Goal: Obtain resource: Obtain resource

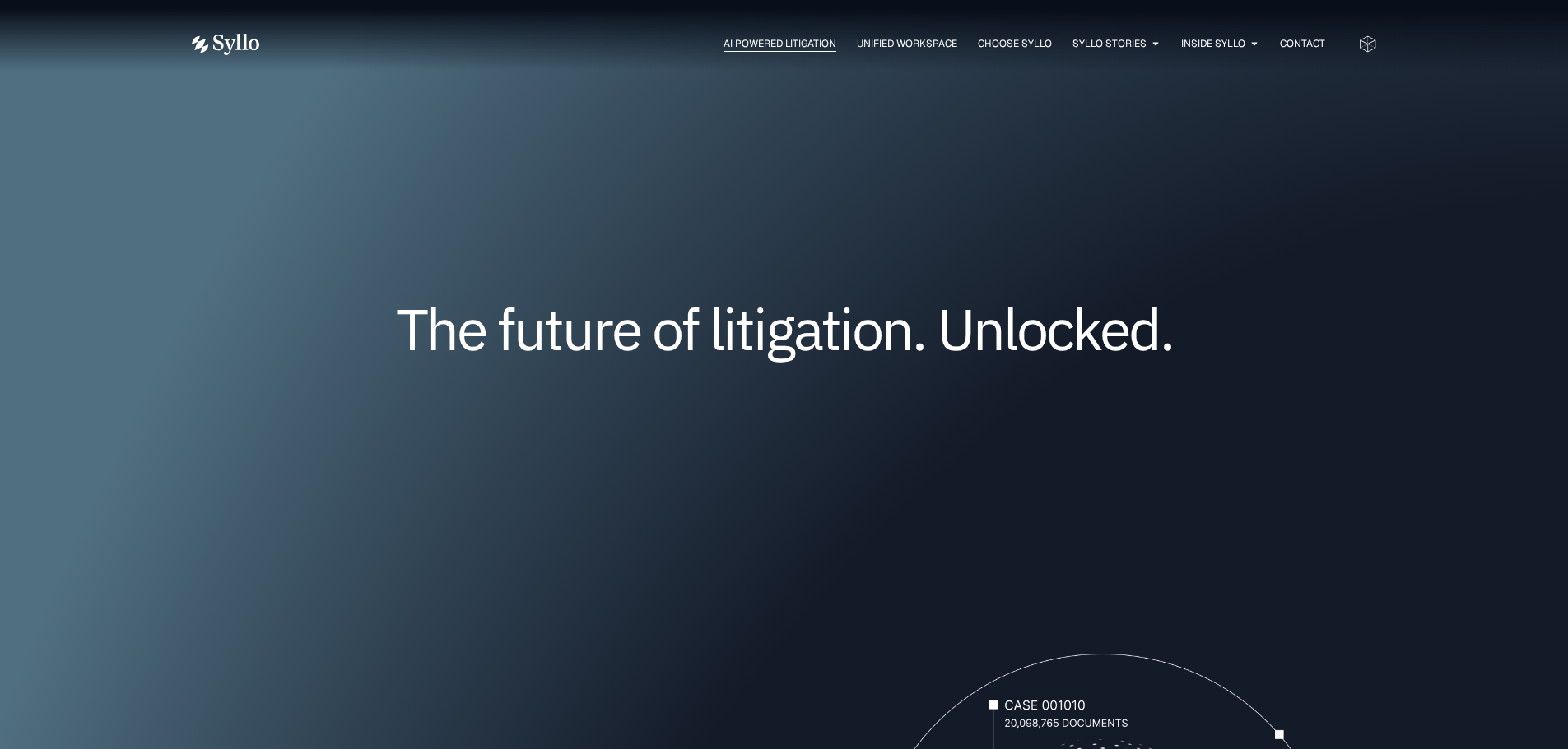
click at [762, 39] on span "AI Powered Litigation" at bounding box center [779, 43] width 112 height 15
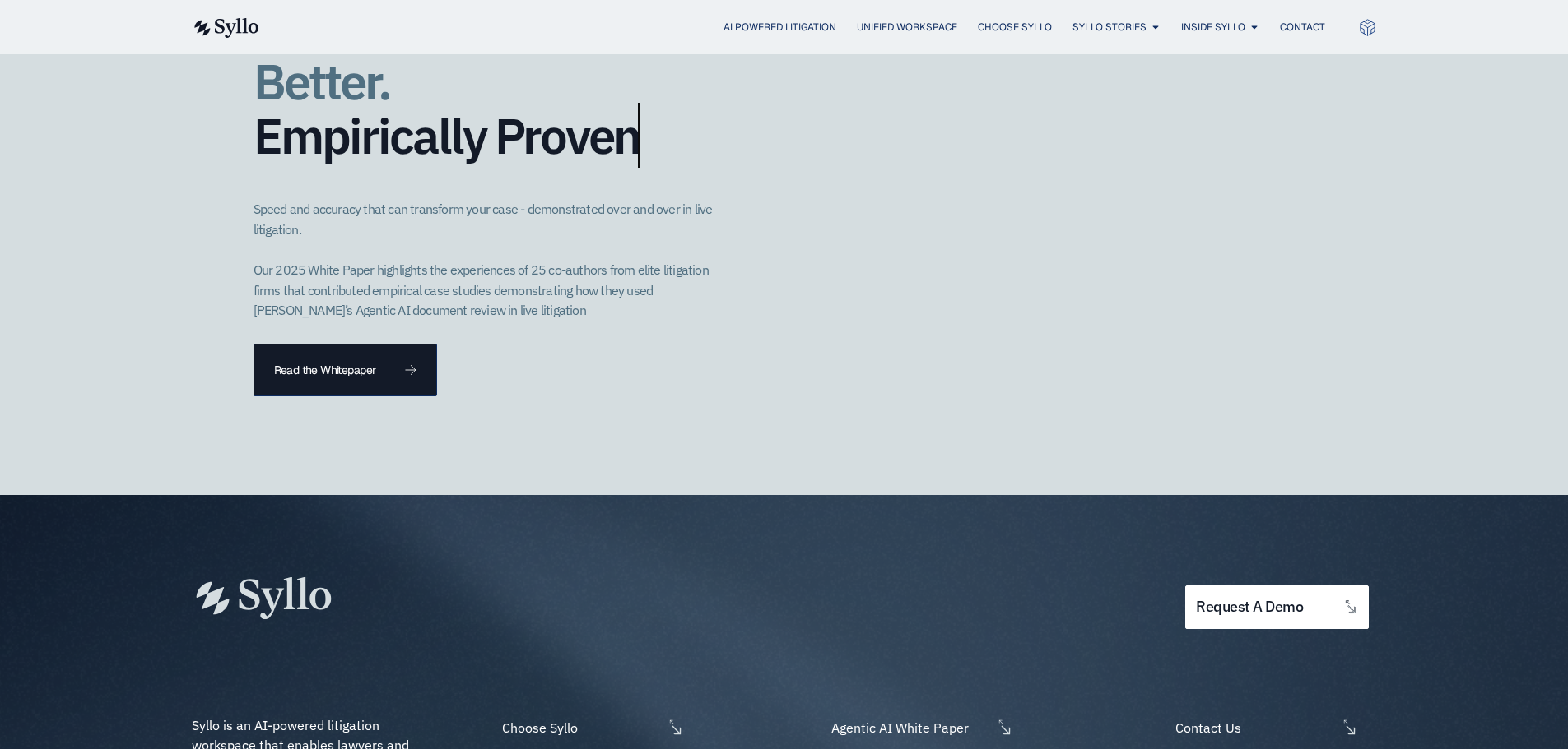
scroll to position [4763, 0]
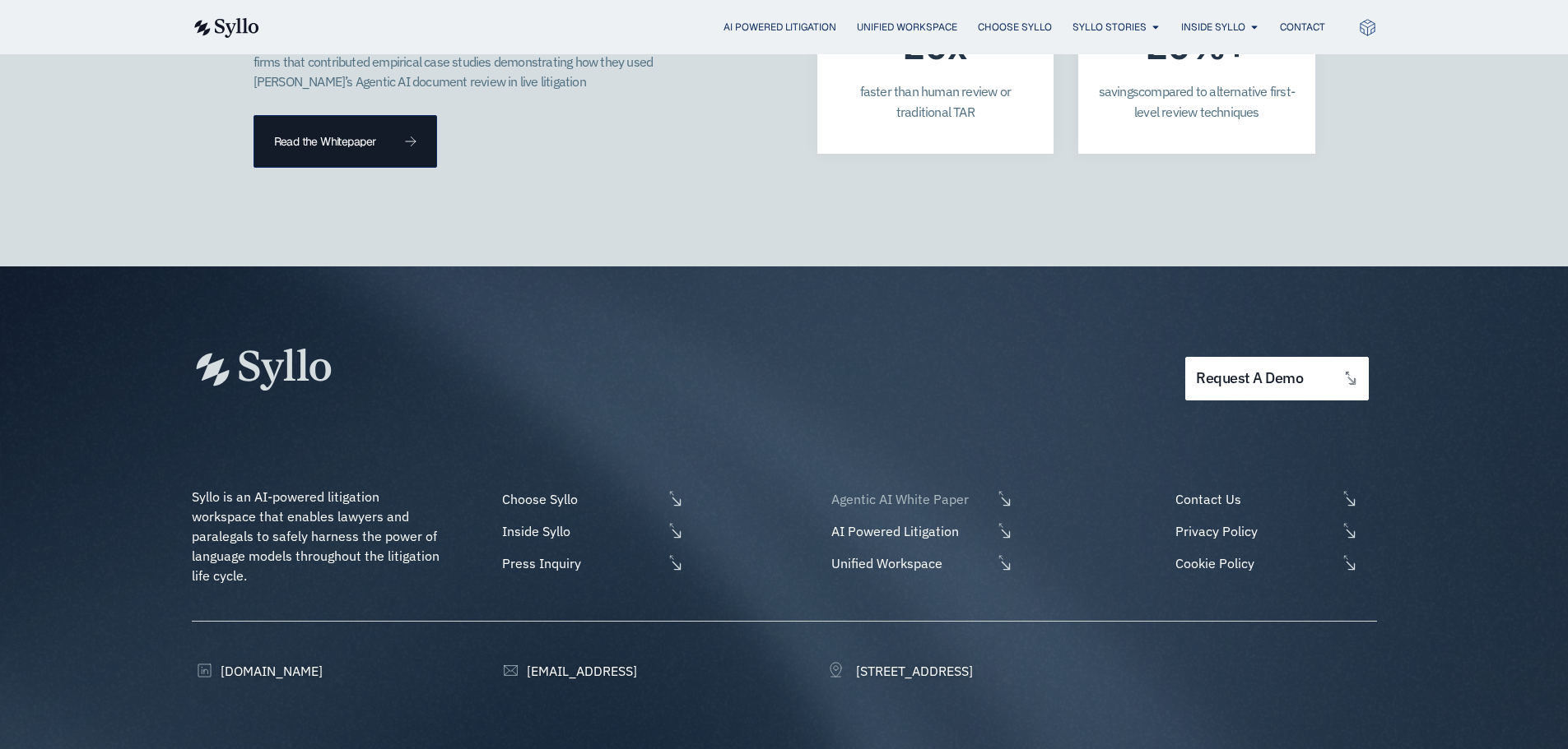
click at [907, 489] on span "Agentic AI White Paper" at bounding box center [910, 499] width 164 height 20
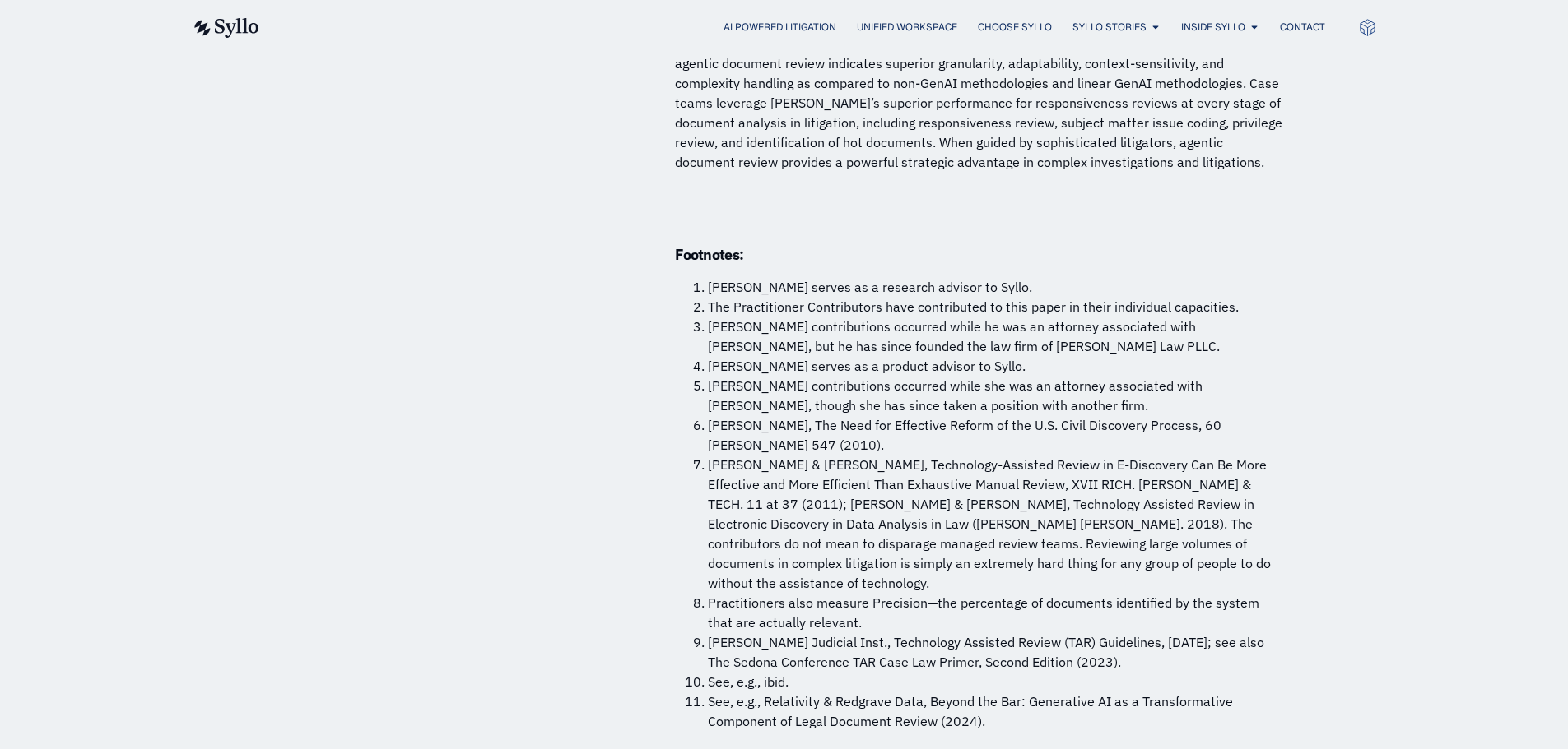
scroll to position [12507, 0]
